Goal: Task Accomplishment & Management: Manage account settings

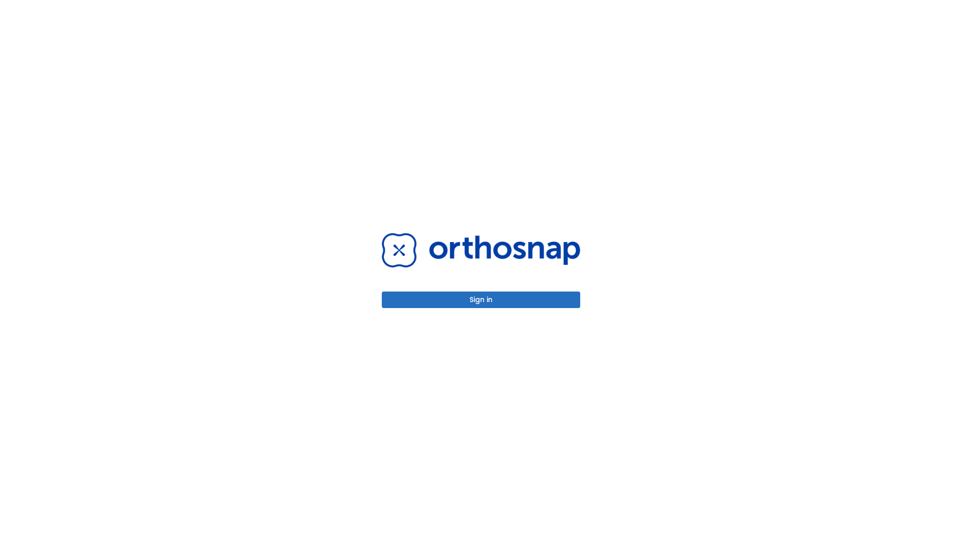
click at [481, 300] on button "Sign in" at bounding box center [481, 300] width 198 height 17
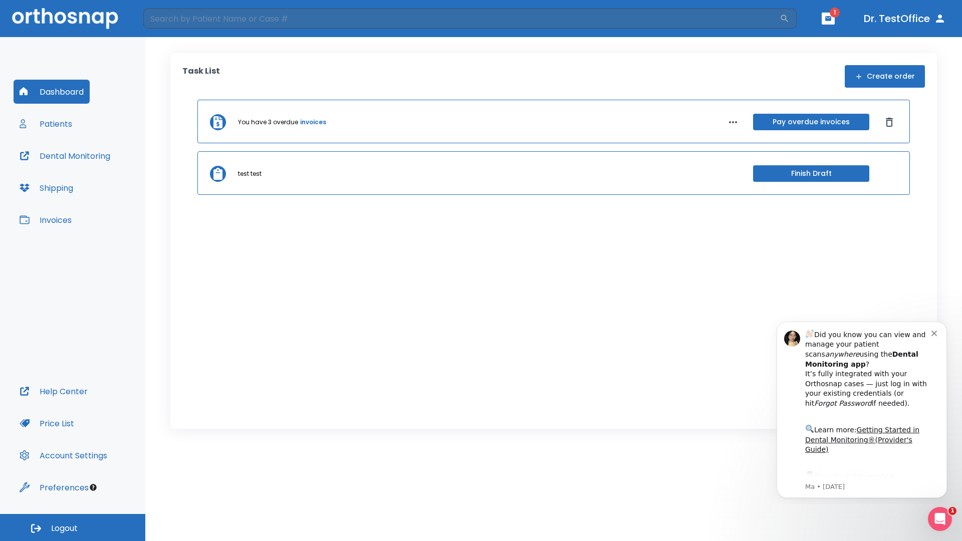
click at [73, 527] on span "Logout" at bounding box center [64, 528] width 27 height 11
